Goal: Task Accomplishment & Management: Manage account settings

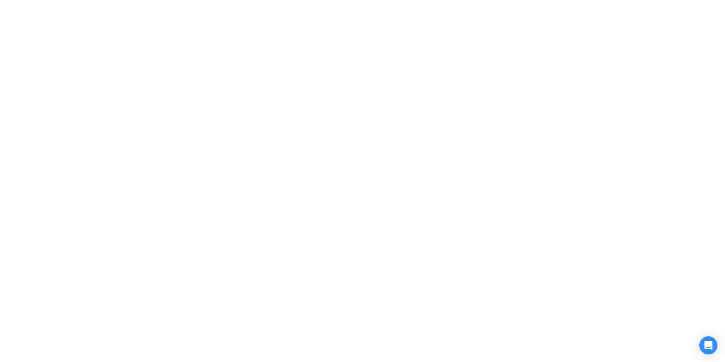
click at [715, 9] on div "Login ‍ Welcome to GigRadar. AI Business Manager for Agencies Login with Email …" at bounding box center [362, 181] width 725 height 362
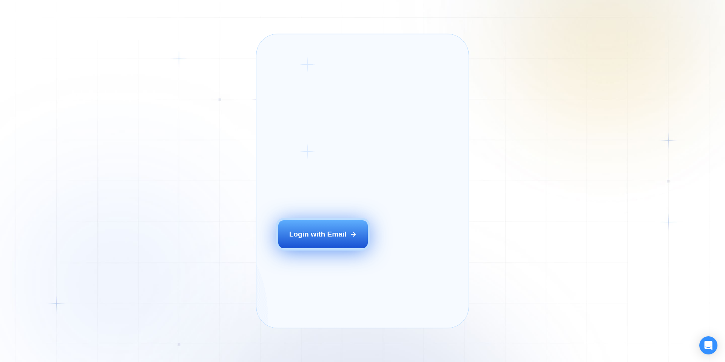
click at [329, 239] on div "Login with Email" at bounding box center [317, 234] width 57 height 10
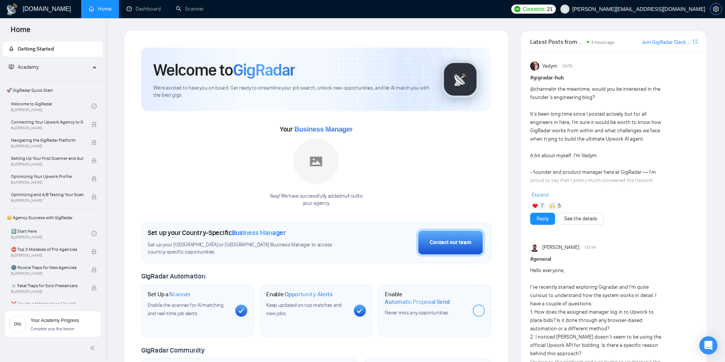
click at [717, 10] on icon "setting" at bounding box center [716, 9] width 6 height 6
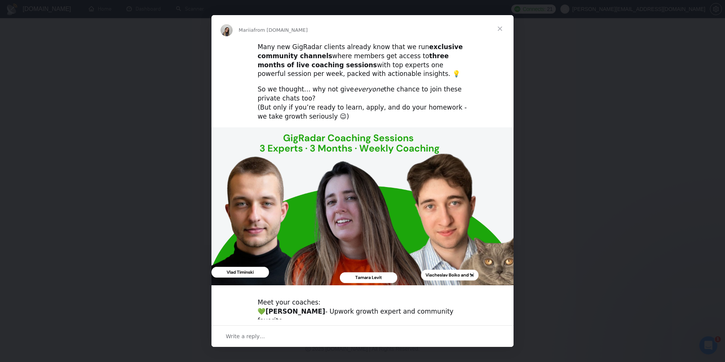
click at [502, 28] on span "Close" at bounding box center [500, 28] width 27 height 27
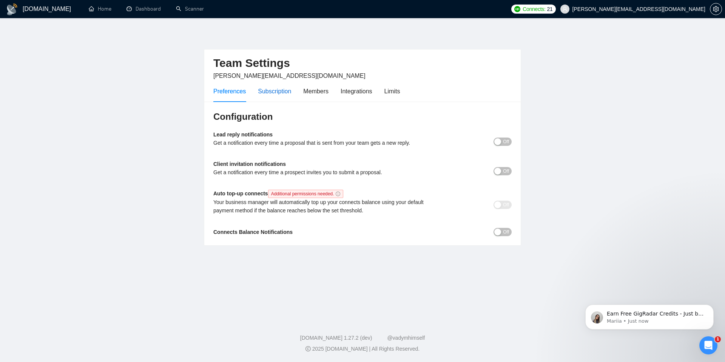
click at [285, 93] on div "Subscription" at bounding box center [274, 91] width 33 height 9
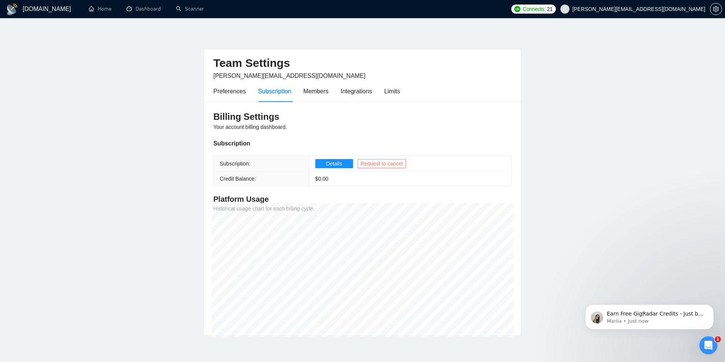
click at [383, 165] on span "Request to cancel" at bounding box center [382, 163] width 42 height 8
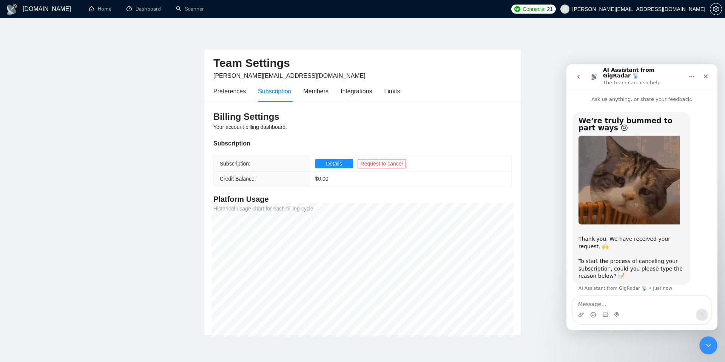
click at [625, 303] on textarea "Message…" at bounding box center [642, 302] width 138 height 13
type textarea "I am just not using it."
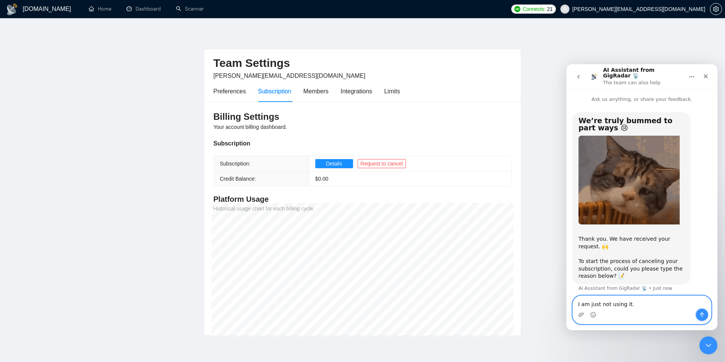
click at [704, 317] on icon "Send a message…" at bounding box center [702, 315] width 6 height 6
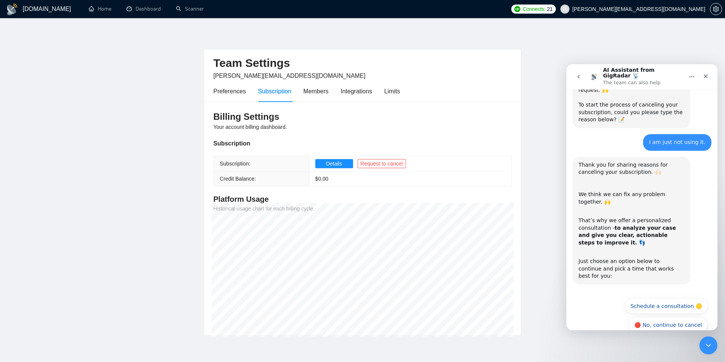
scroll to position [159, 0]
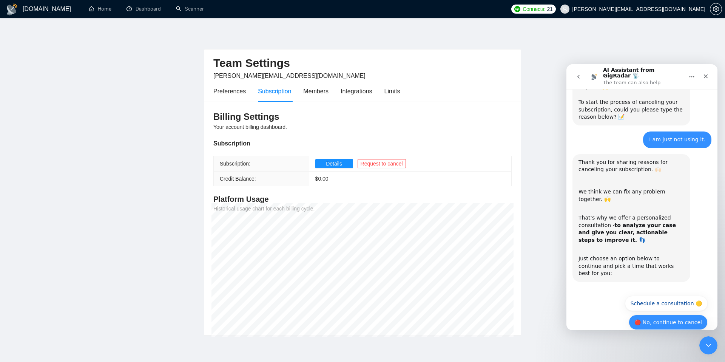
click at [679, 315] on button "🔴 No, continue to cancel" at bounding box center [668, 322] width 79 height 15
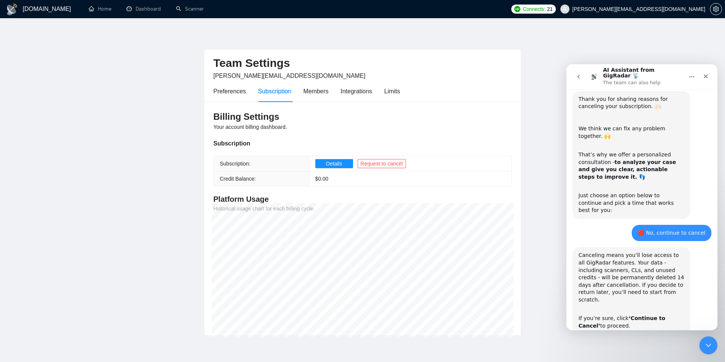
scroll to position [249, 0]
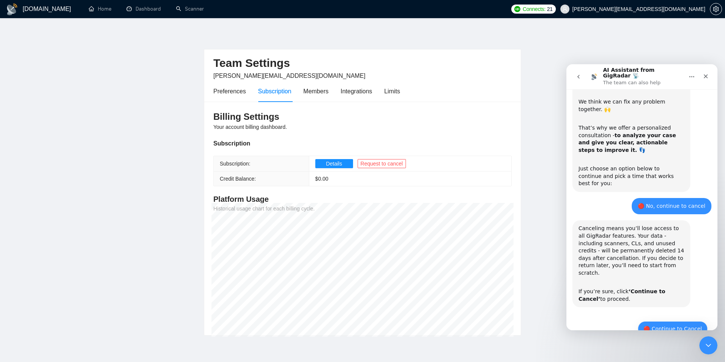
click at [682, 321] on button "🔴 Continue to Cancel" at bounding box center [673, 328] width 70 height 15
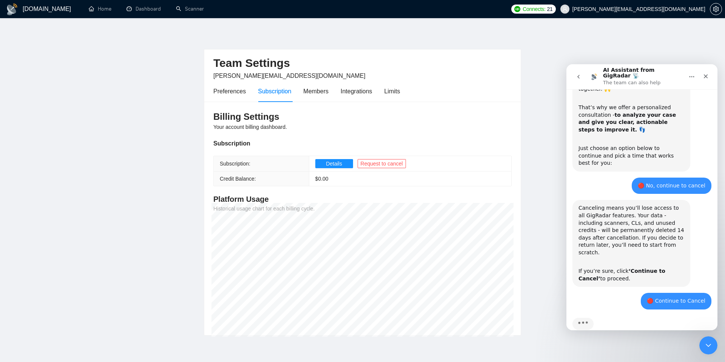
scroll to position [304, 0]
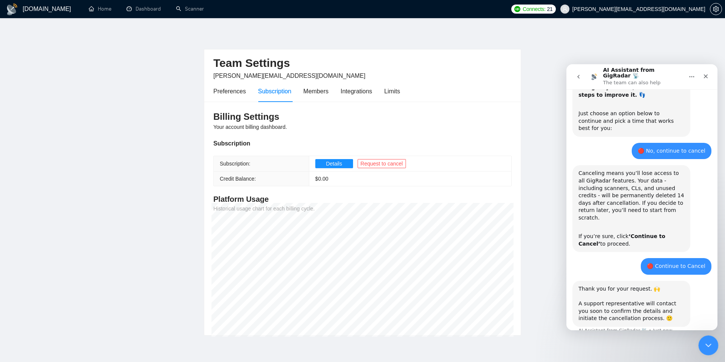
click at [710, 343] on icon "Close Intercom Messenger" at bounding box center [707, 344] width 5 height 3
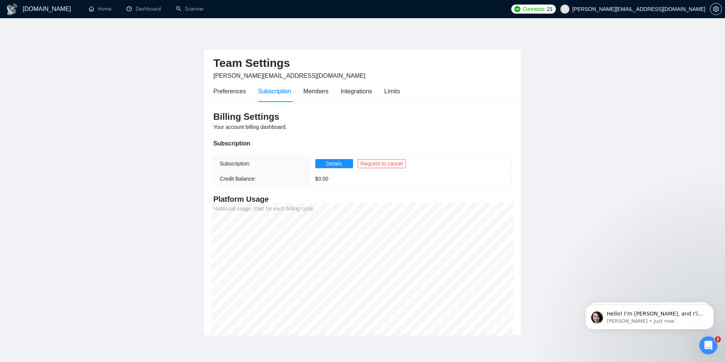
scroll to position [394, 0]
click at [681, 312] on span "Hello! I’m [PERSON_NAME], and I’ll be happy to assist you [DATE] ✨🚀 Please give…" at bounding box center [655, 325] width 96 height 29
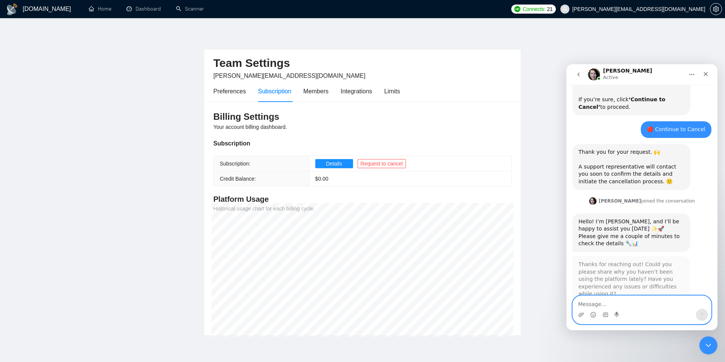
scroll to position [433, 0]
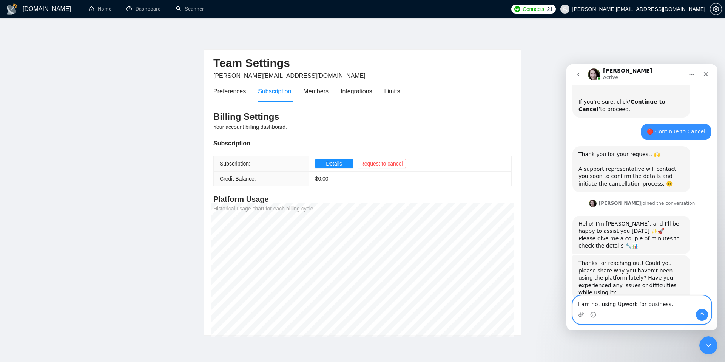
type textarea "I am not using Upwork for business."
click at [707, 317] on button "Send a message…" at bounding box center [702, 315] width 12 height 12
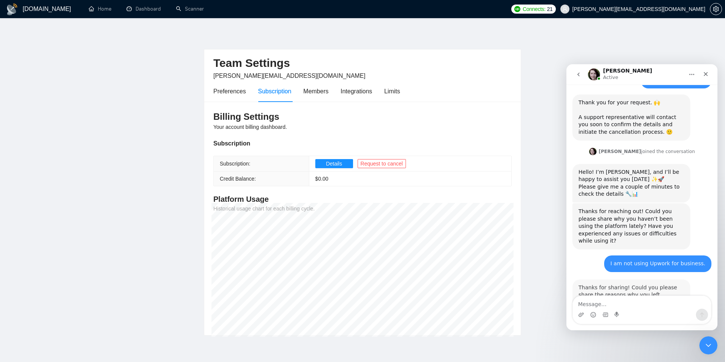
scroll to position [486, 0]
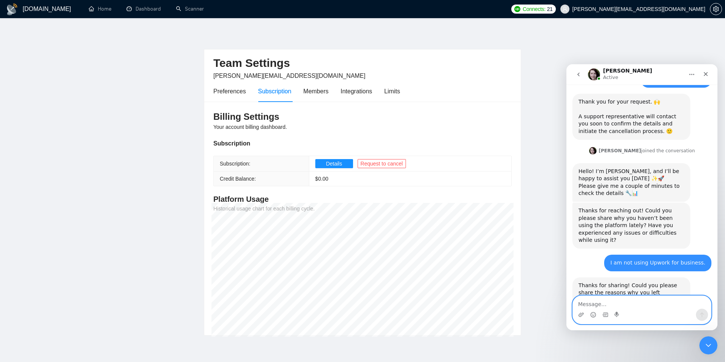
click at [631, 302] on textarea "Message…" at bounding box center [642, 302] width 138 height 13
type textarea "I have direct clients now"
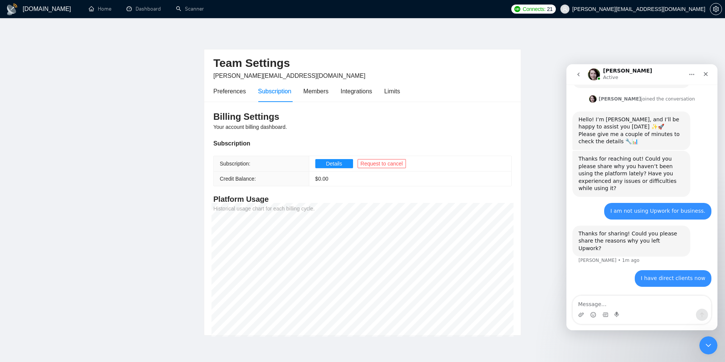
scroll to position [508, 0]
